Goal: Task Accomplishment & Management: Complete application form

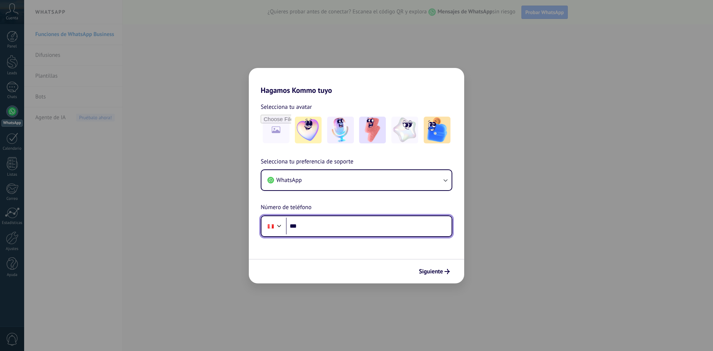
click at [310, 226] on input "***" at bounding box center [369, 226] width 166 height 17
type input "**********"
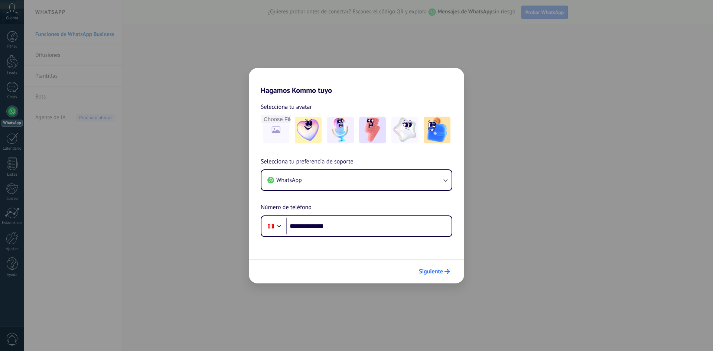
click at [435, 273] on span "Siguiente" at bounding box center [431, 271] width 24 height 5
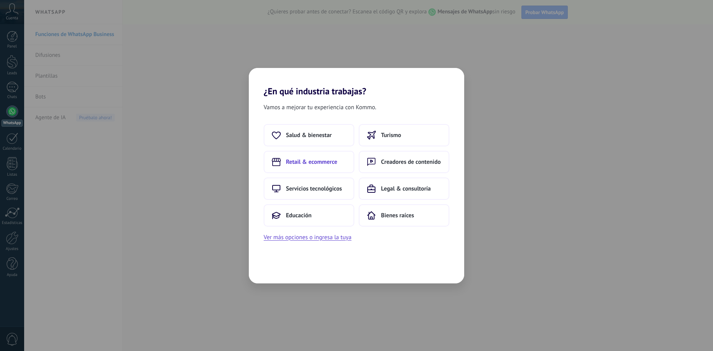
click at [306, 163] on span "Retail & ecommerce" at bounding box center [311, 161] width 51 height 7
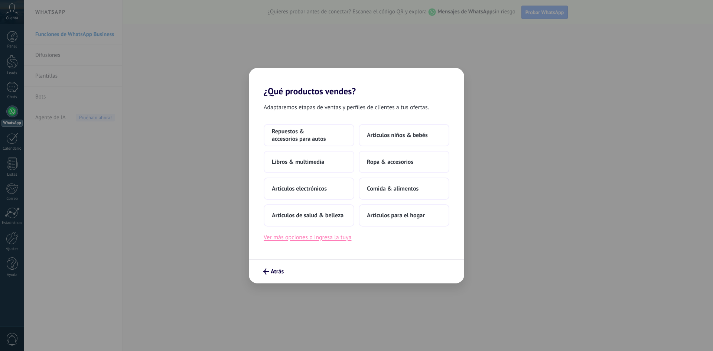
click at [305, 239] on button "Ver más opciones o ingresa la tuya" at bounding box center [308, 237] width 88 height 10
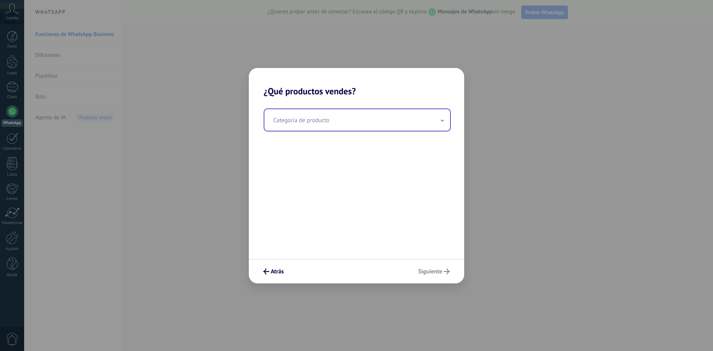
click at [318, 124] on input "text" at bounding box center [357, 120] width 186 height 22
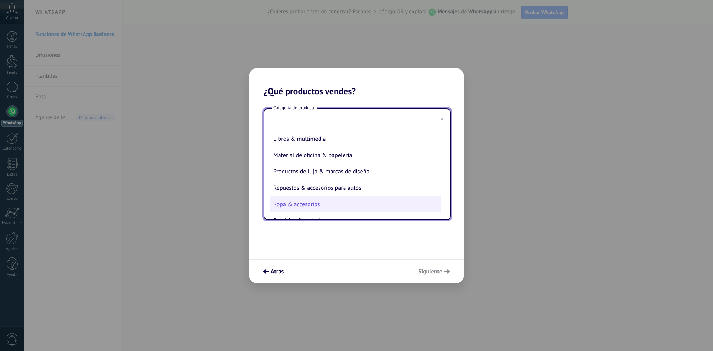
scroll to position [164, 0]
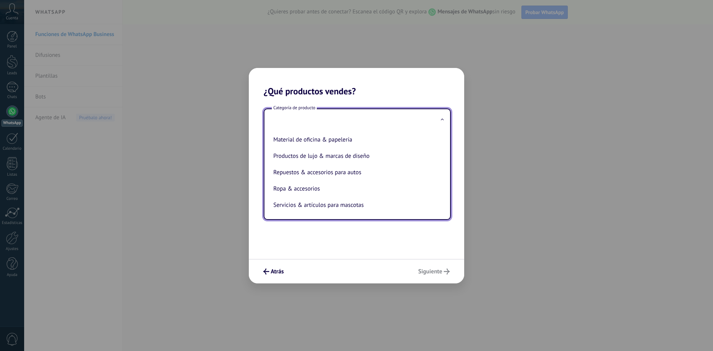
click at [438, 274] on div "Atrás Siguiente" at bounding box center [356, 271] width 215 height 25
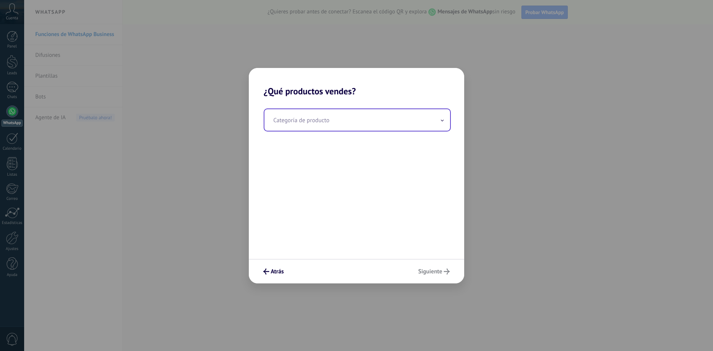
click at [327, 125] on input "text" at bounding box center [357, 120] width 186 height 22
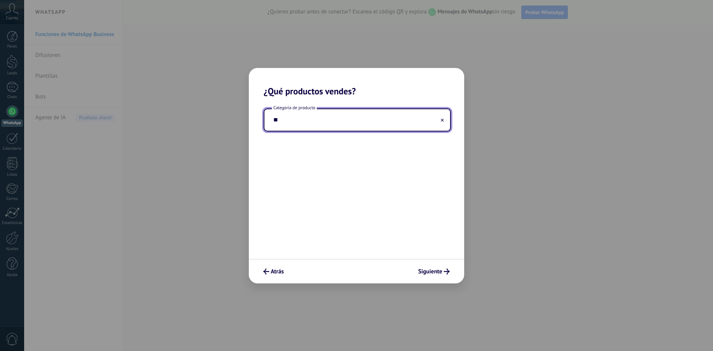
type input "*"
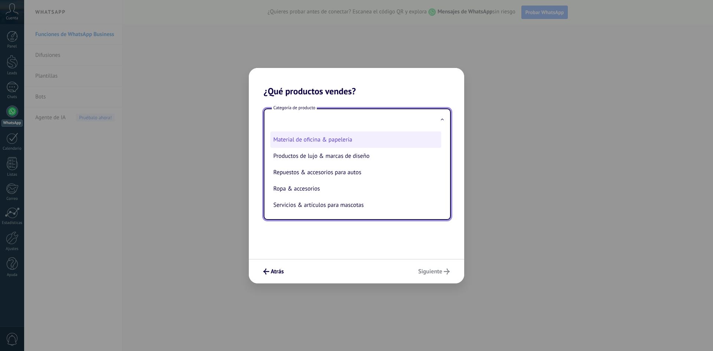
click at [326, 144] on li "Material de oficina & papelería" at bounding box center [355, 139] width 171 height 16
type input "**********"
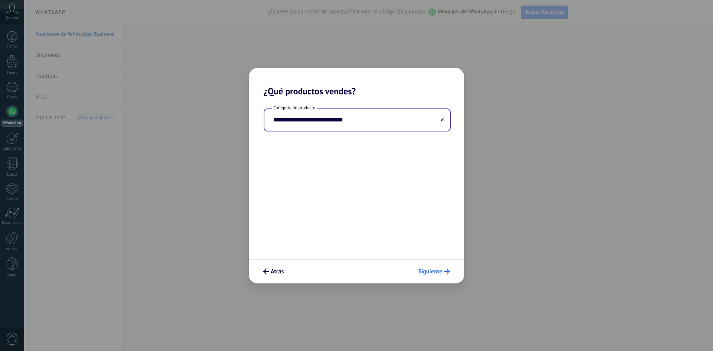
click at [428, 270] on span "Siguiente" at bounding box center [430, 271] width 24 height 5
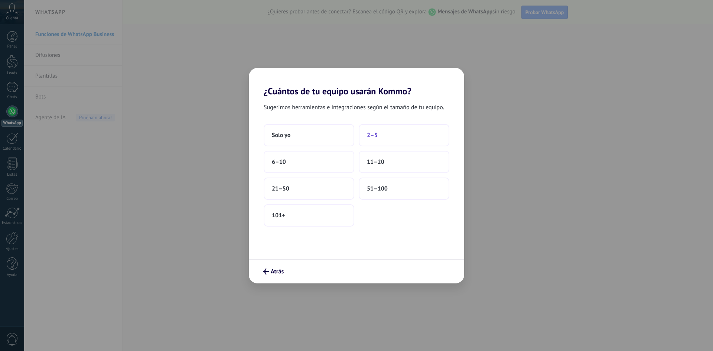
click at [377, 137] on span "2–5" at bounding box center [372, 134] width 11 height 7
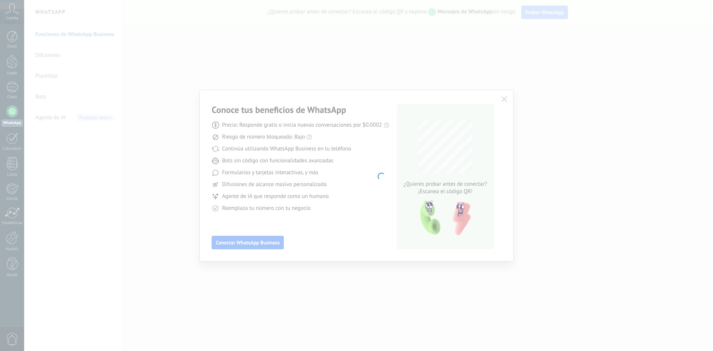
click at [503, 98] on body ".abccls-1,.abccls-2{fill-rule:evenodd}.abccls-2{fill:#fff} .abfcls-1{fill:none}…" at bounding box center [356, 175] width 713 height 351
click at [267, 240] on body ".abccls-1,.abccls-2{fill-rule:evenodd}.abccls-2{fill:#fff} .abfcls-1{fill:none}…" at bounding box center [356, 175] width 713 height 351
